Goal: Information Seeking & Learning: Compare options

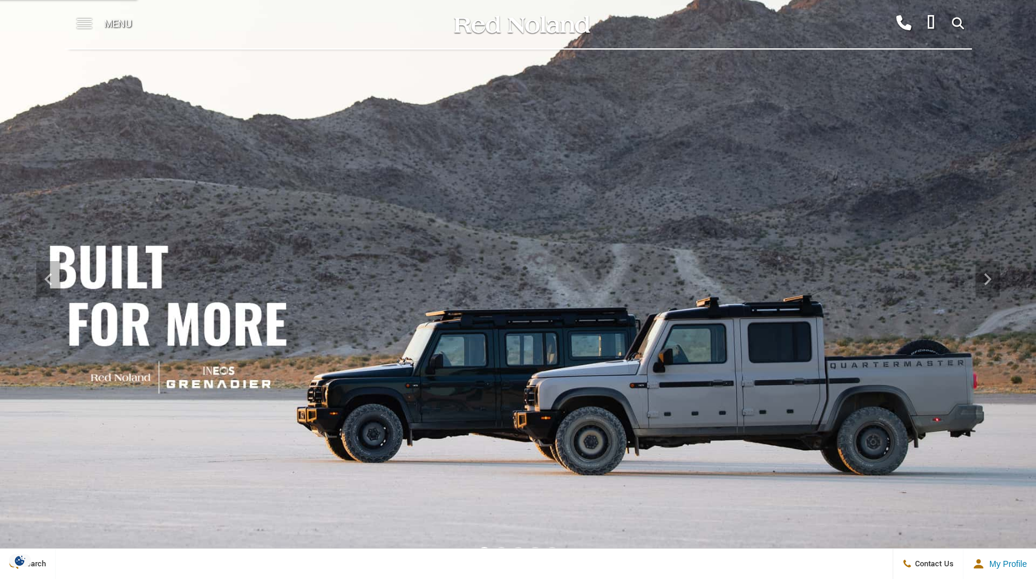
click at [87, 22] on span at bounding box center [84, 24] width 15 height 48
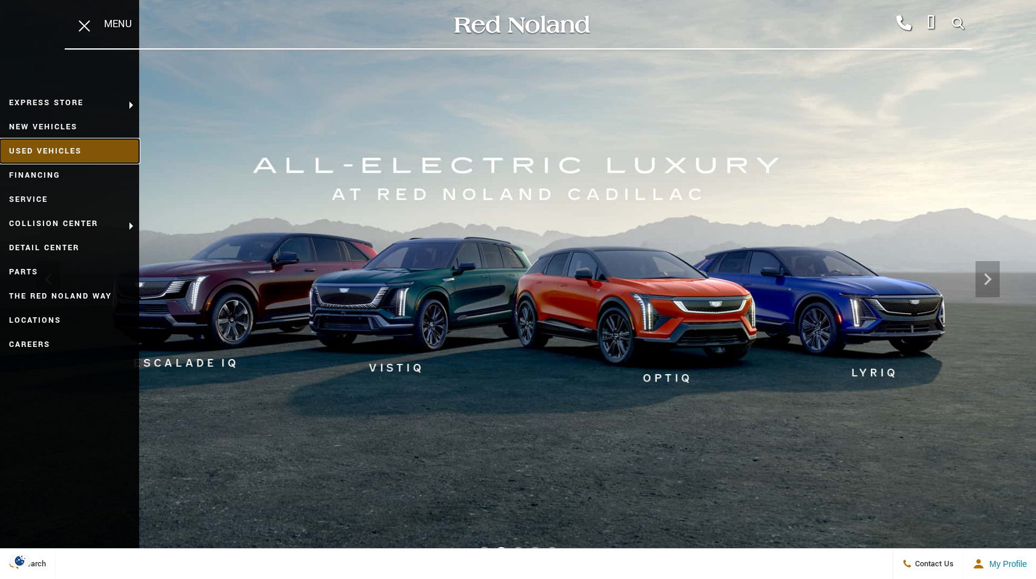
click at [53, 146] on link "Used Vehicles" at bounding box center [69, 151] width 139 height 24
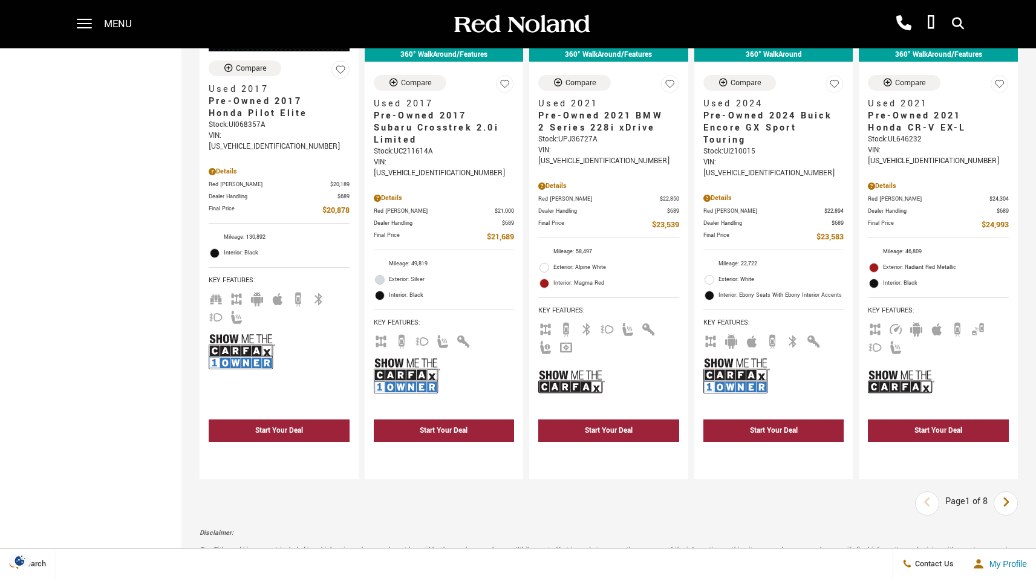
scroll to position [2507, 0]
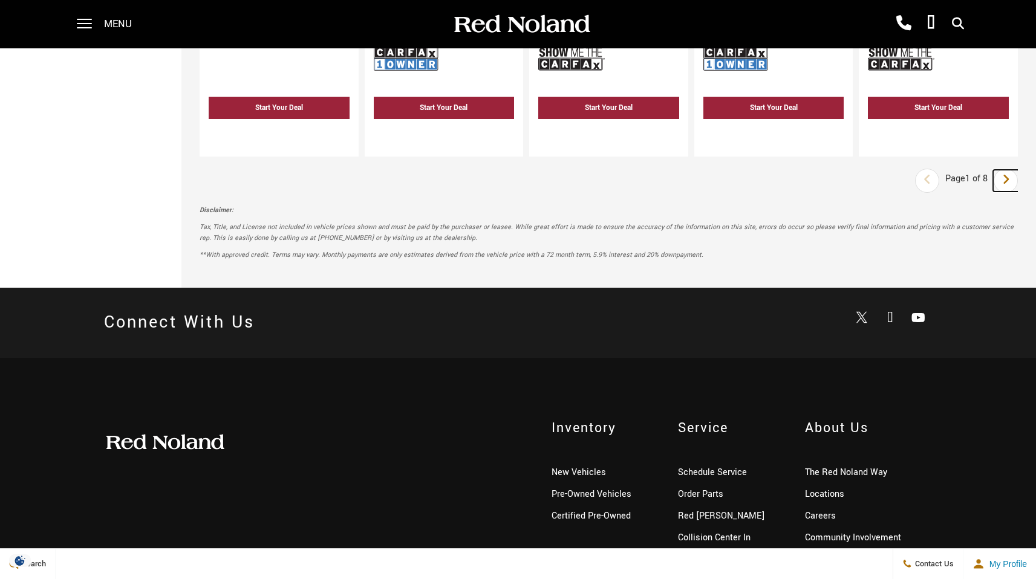
click at [1019, 170] on link "Next" at bounding box center [1006, 181] width 26 height 22
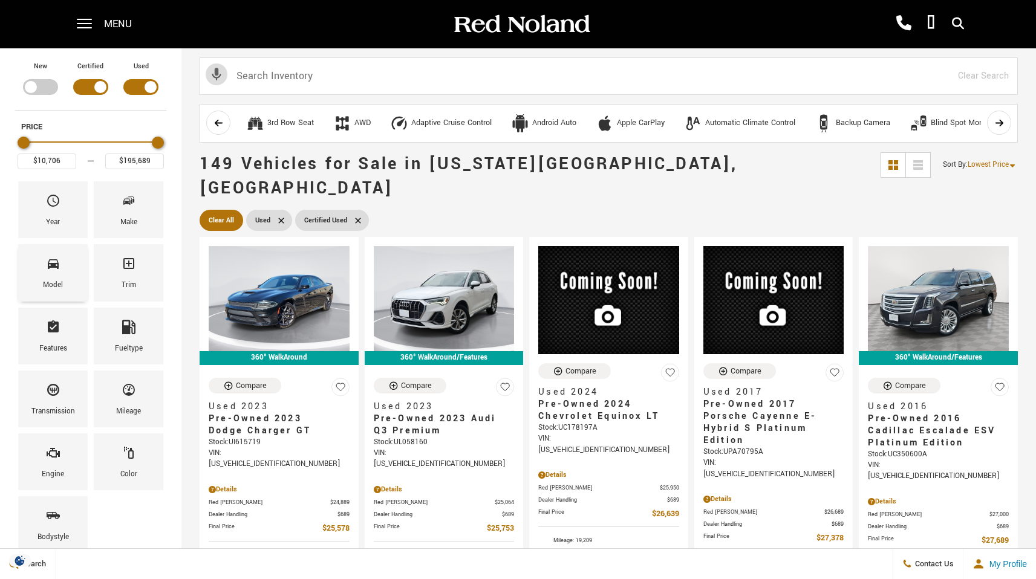
click at [49, 273] on span "Model" at bounding box center [53, 265] width 15 height 25
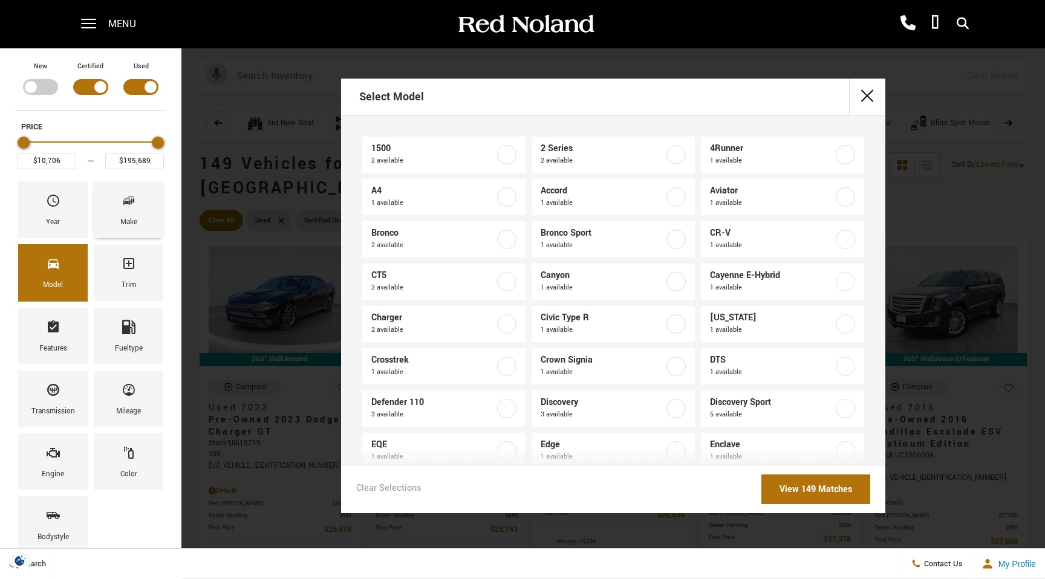
click at [126, 205] on icon "Make" at bounding box center [129, 201] width 15 height 15
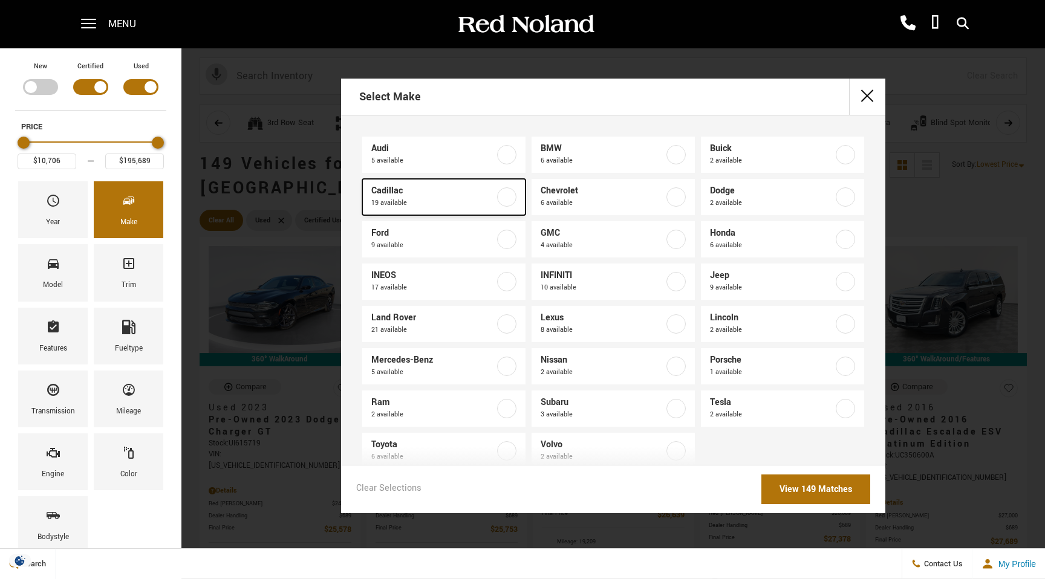
click at [507, 195] on label at bounding box center [506, 197] width 19 height 19
type input "$15,439"
checkbox input "true"
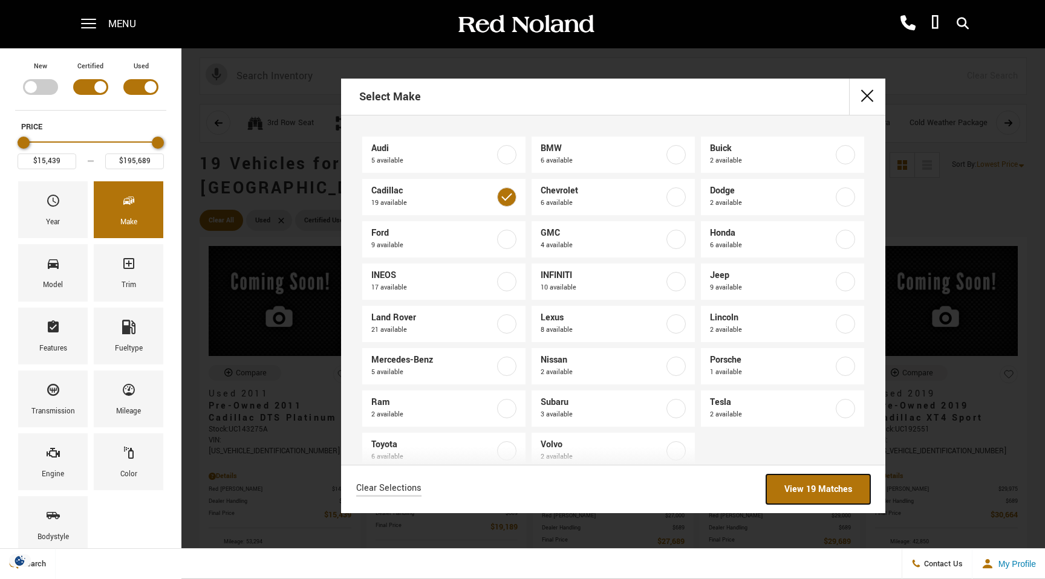
click at [837, 501] on link "View 19 Matches" at bounding box center [818, 490] width 104 height 30
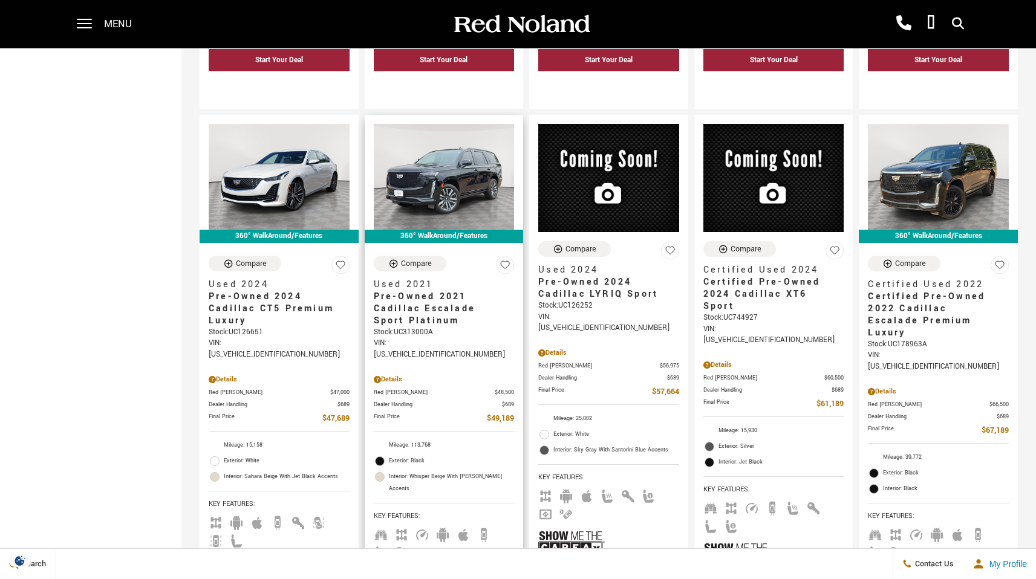
scroll to position [1254, 0]
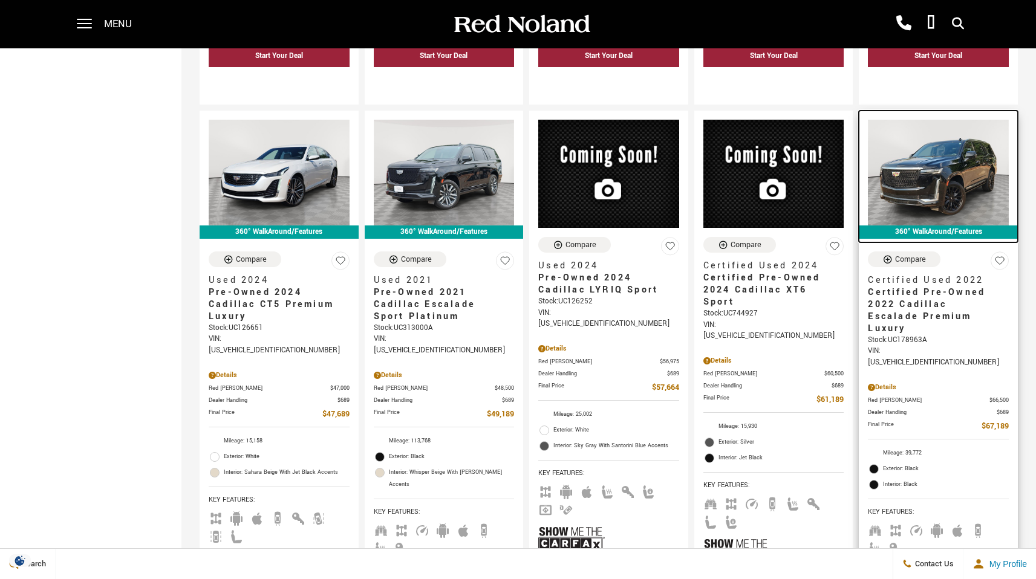
click at [958, 135] on img at bounding box center [938, 172] width 141 height 105
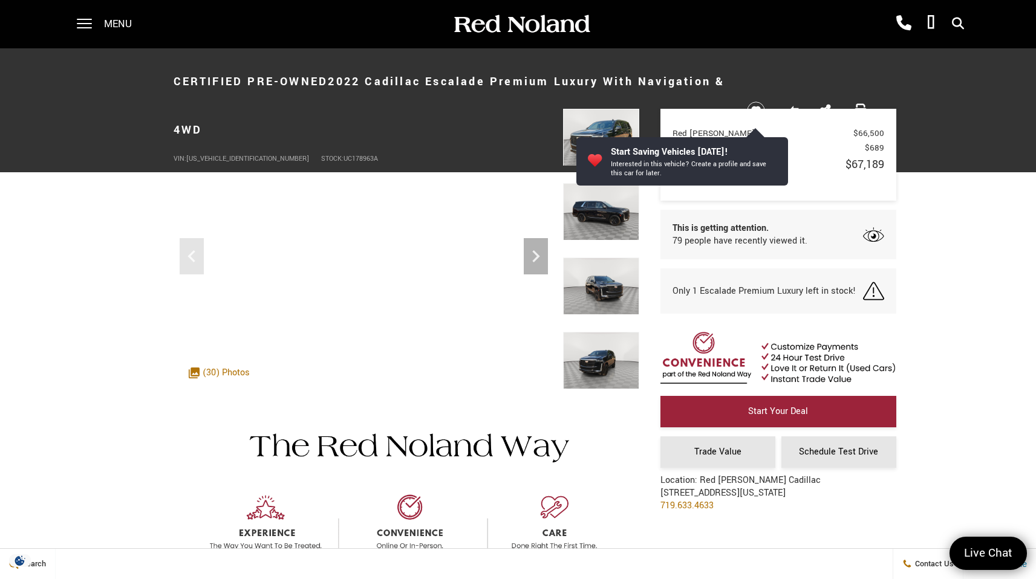
click at [598, 216] on img at bounding box center [601, 211] width 76 height 57
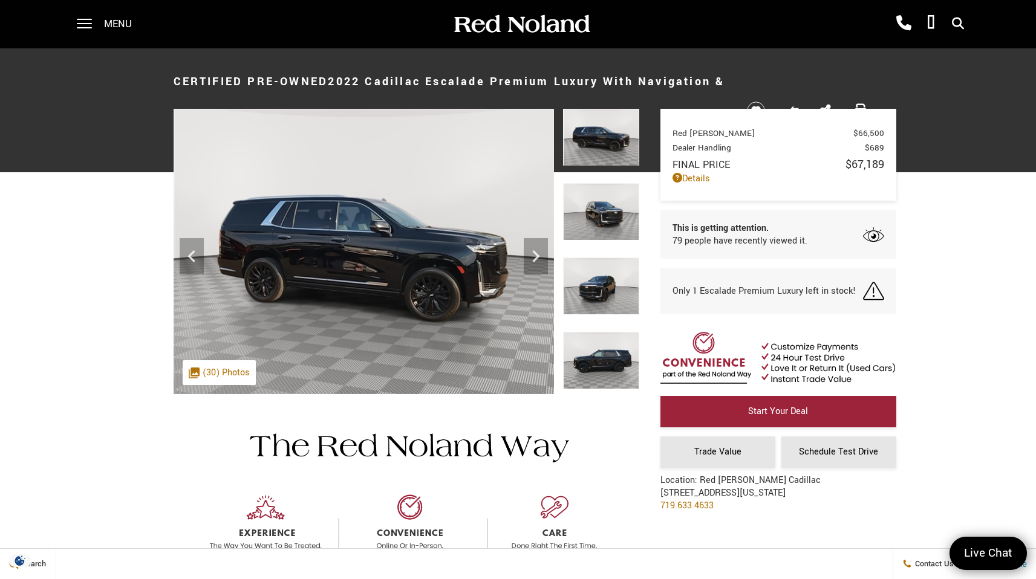
click at [592, 279] on img at bounding box center [601, 286] width 76 height 57
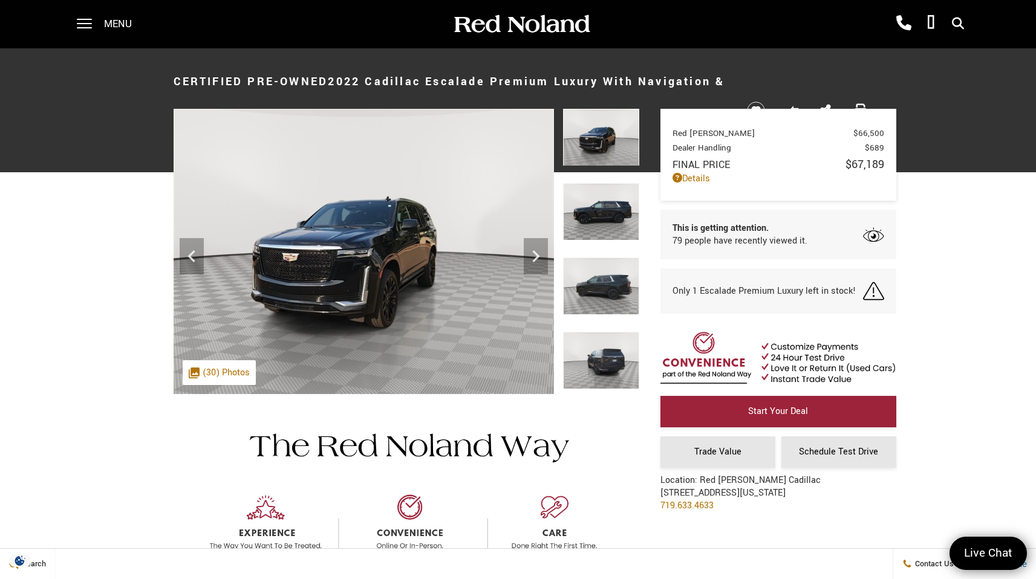
click at [599, 355] on img at bounding box center [601, 360] width 76 height 57
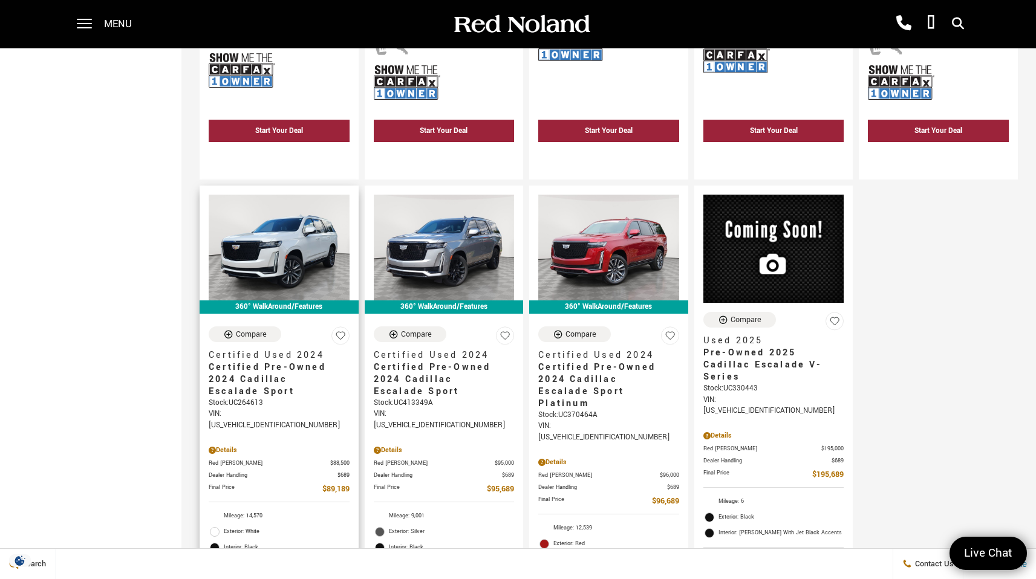
scroll to position [1756, 0]
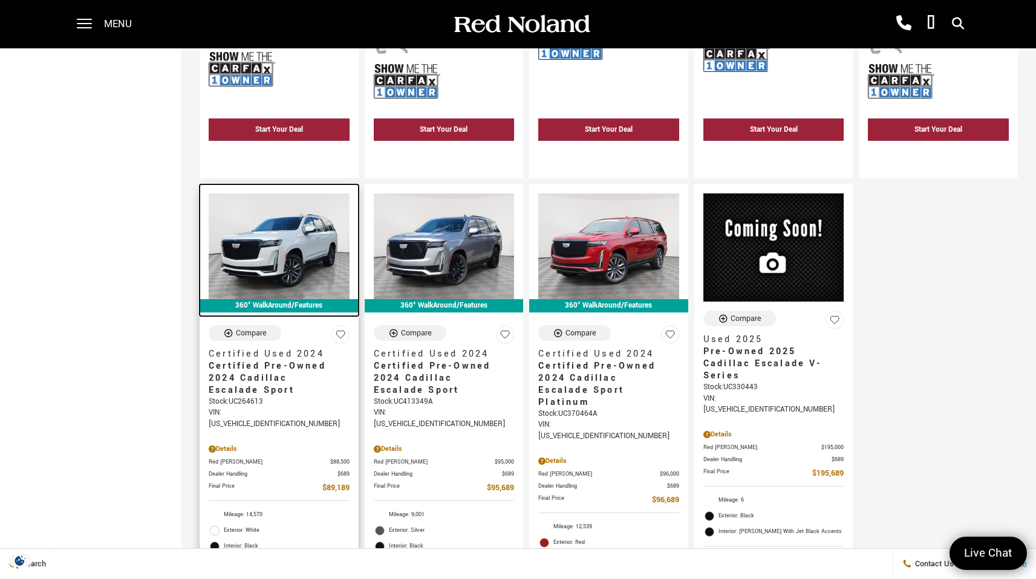
click at [290, 215] on img at bounding box center [279, 246] width 141 height 105
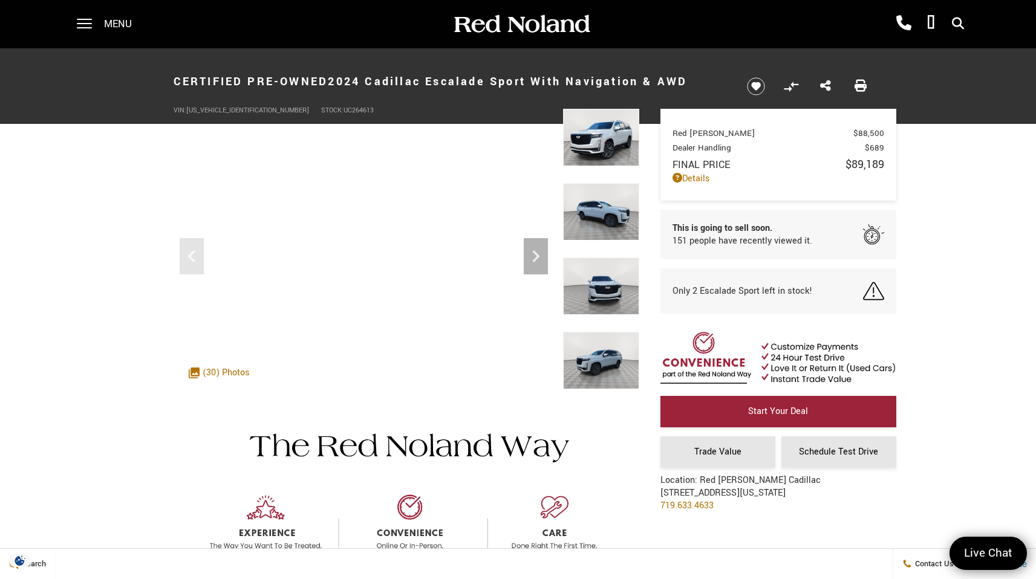
click at [590, 199] on img at bounding box center [601, 211] width 76 height 57
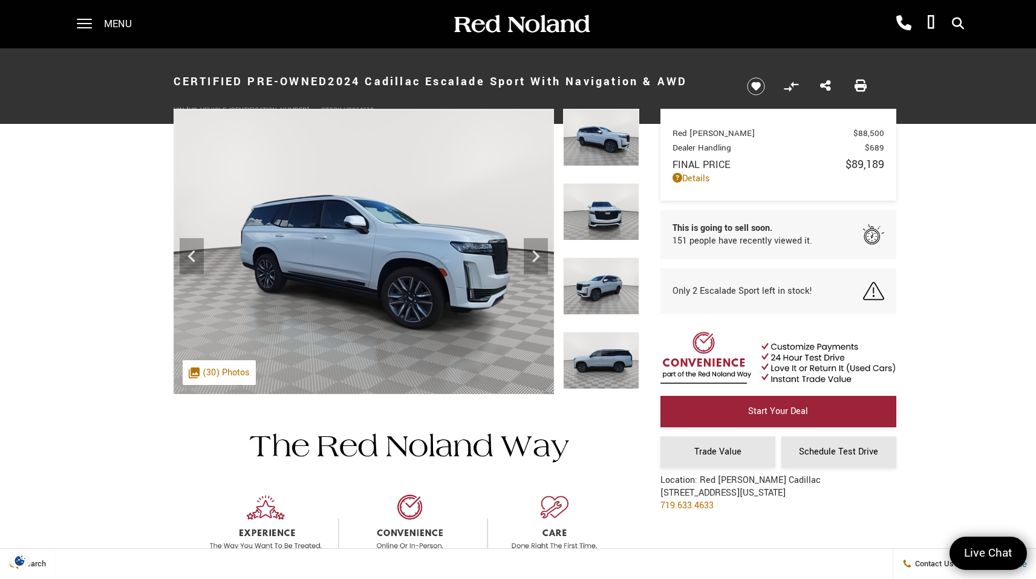
click at [593, 222] on img at bounding box center [601, 211] width 76 height 57
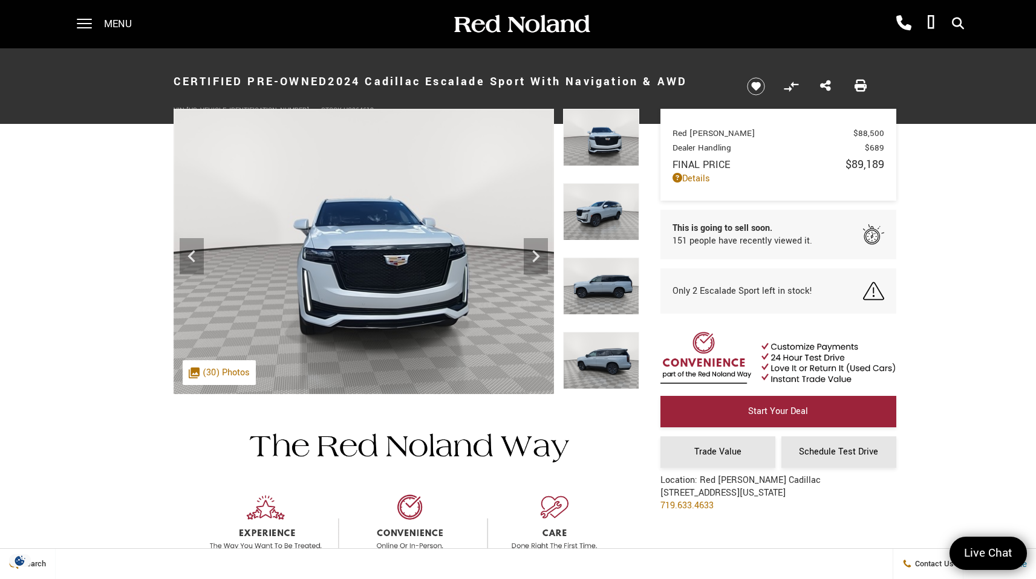
click at [593, 222] on img at bounding box center [601, 211] width 76 height 57
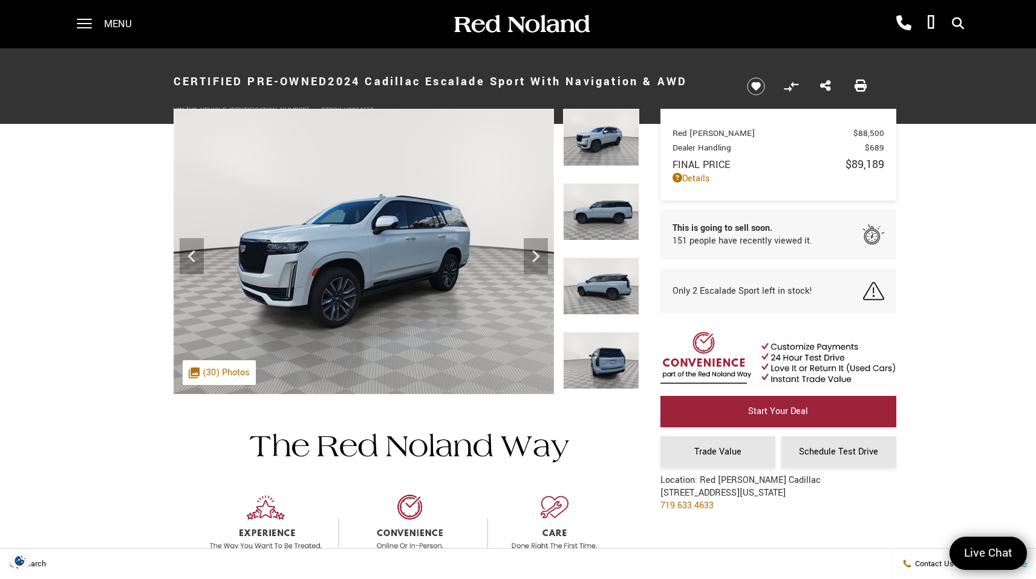
click at [598, 290] on img at bounding box center [601, 286] width 76 height 57
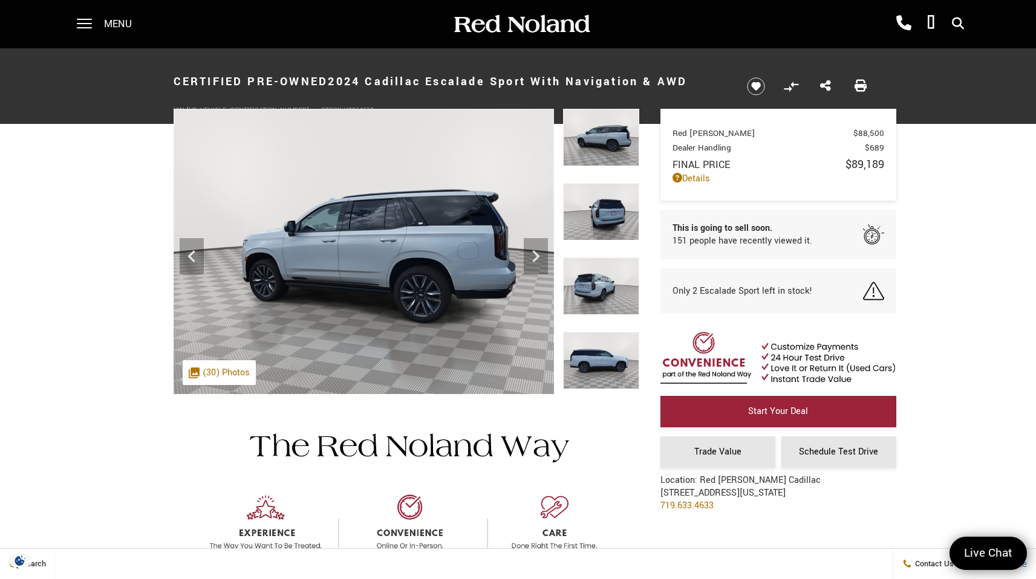
click at [601, 299] on img at bounding box center [601, 286] width 76 height 57
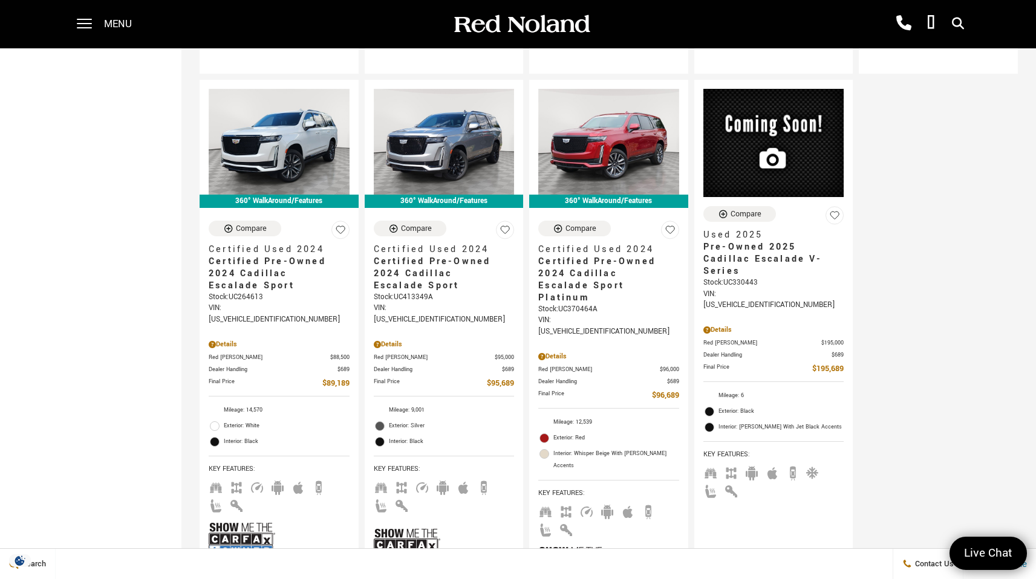
scroll to position [1748, 0]
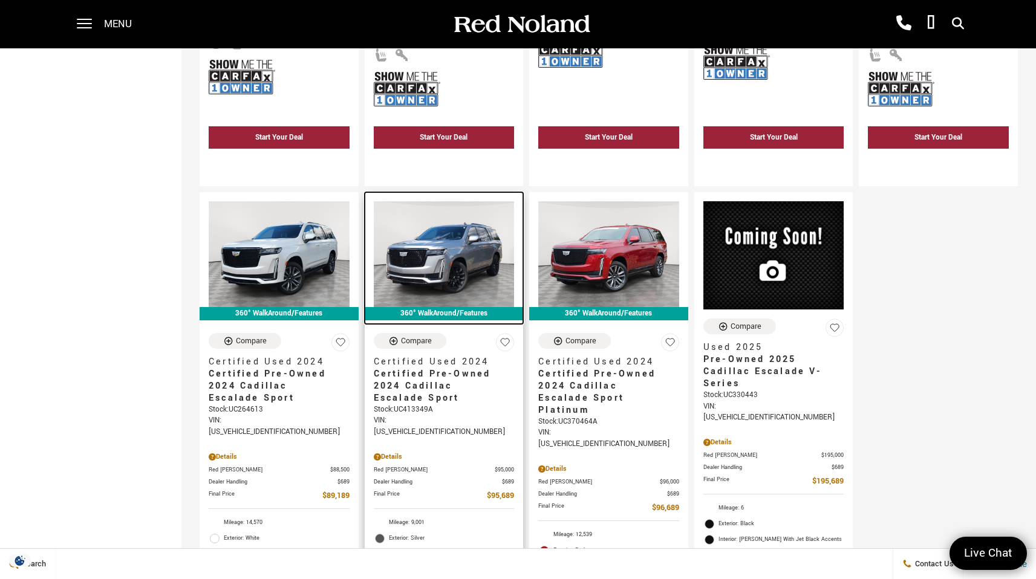
click at [426, 216] on img at bounding box center [444, 253] width 141 height 105
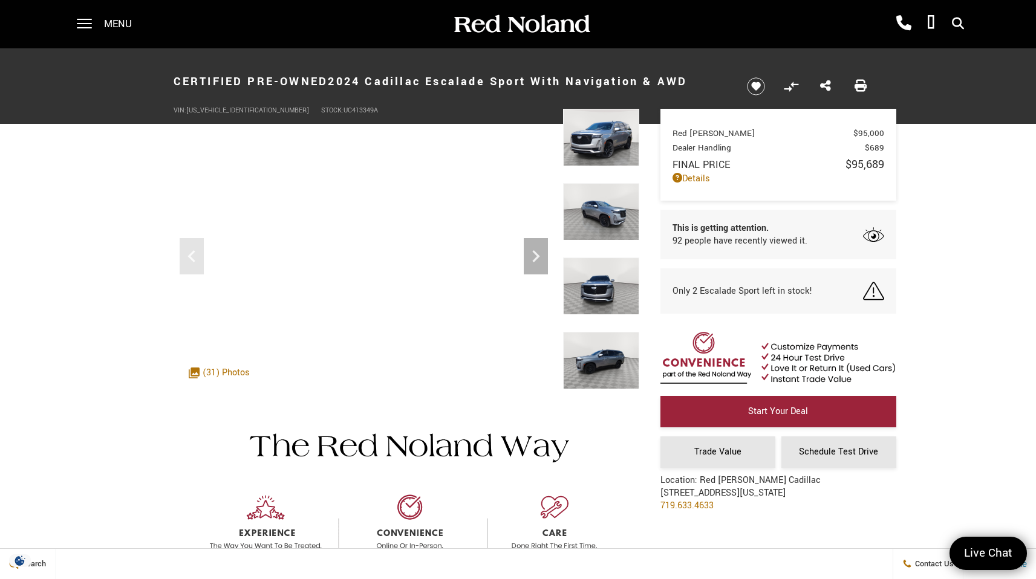
click at [589, 286] on img at bounding box center [601, 286] width 76 height 57
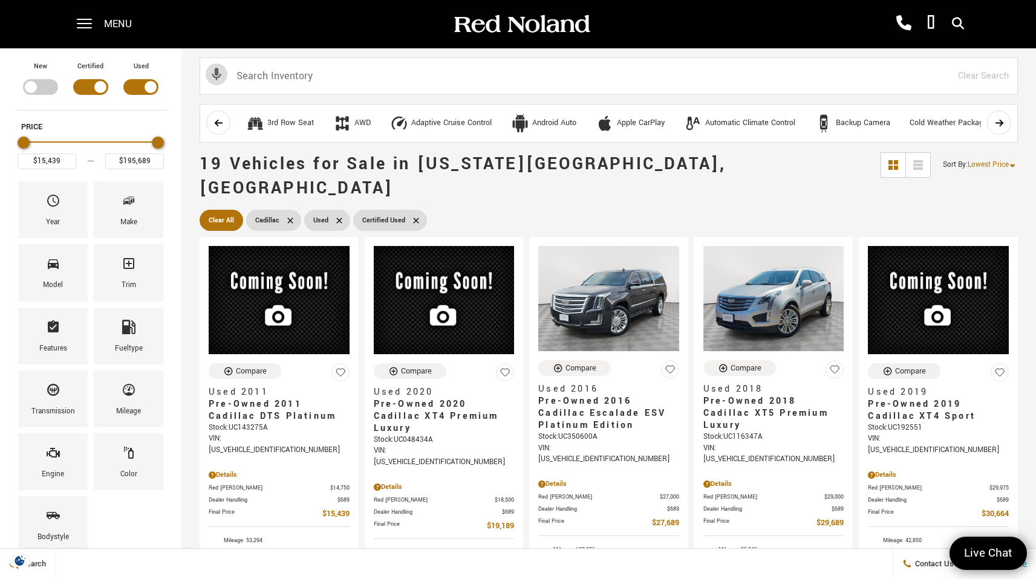
scroll to position [1748, 0]
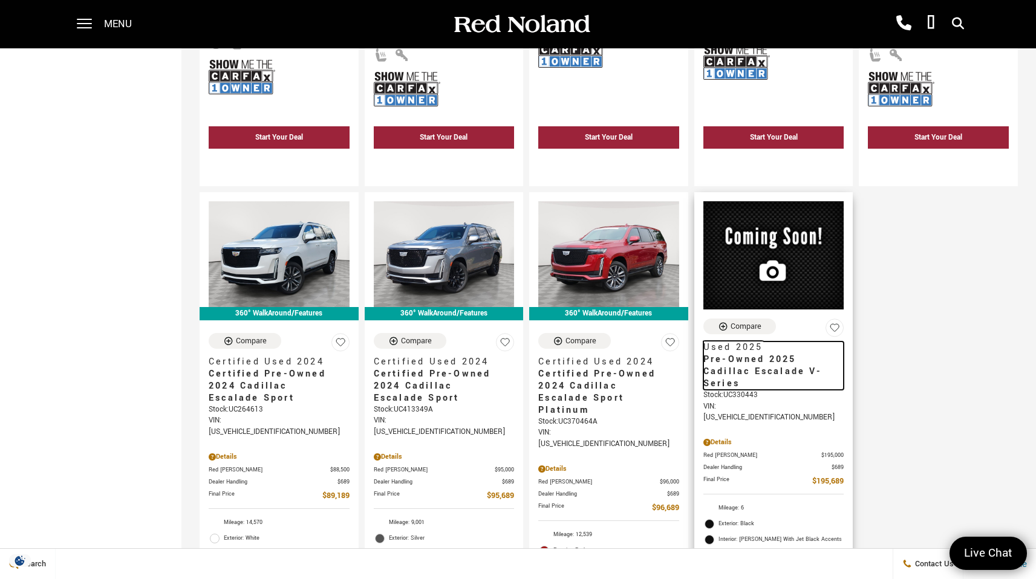
click at [756, 354] on span "Pre-Owned 2025 Cadillac Escalade V-Series" at bounding box center [769, 372] width 132 height 36
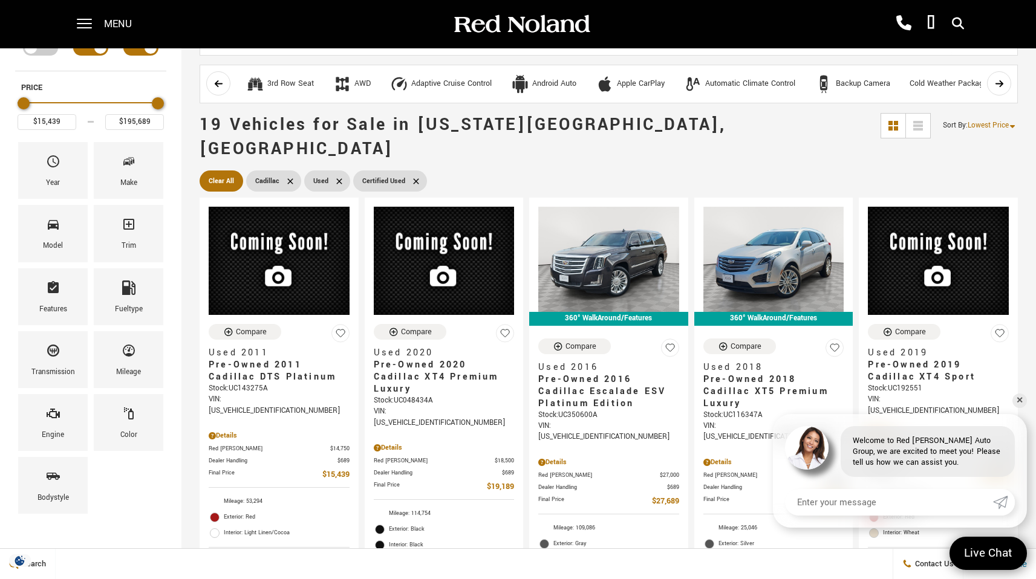
scroll to position [0, 0]
